Goal: Information Seeking & Learning: Compare options

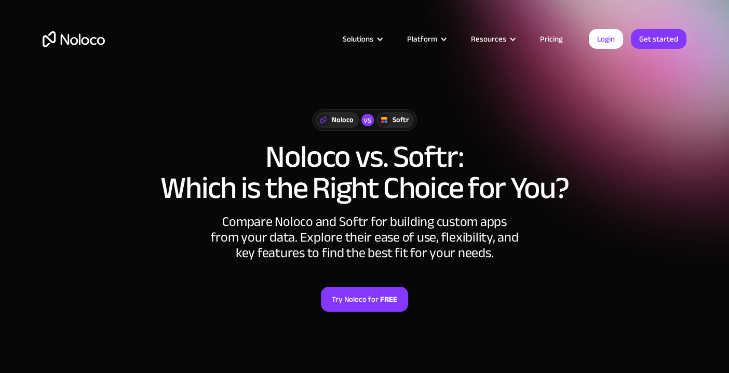
click at [554, 40] on link "Pricing" at bounding box center [551, 38] width 49 height 13
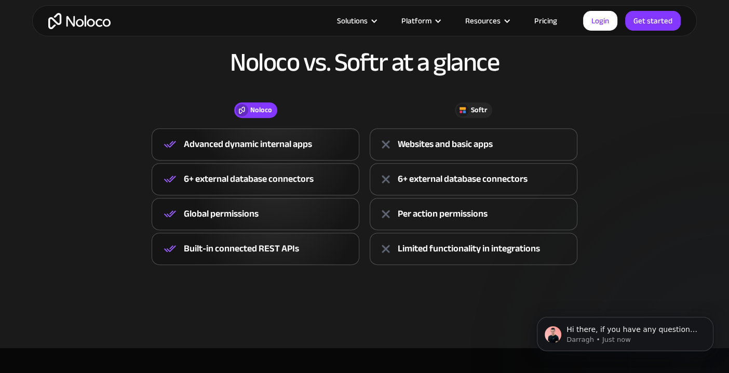
scroll to position [417, 0]
